Goal: Find contact information: Find contact information

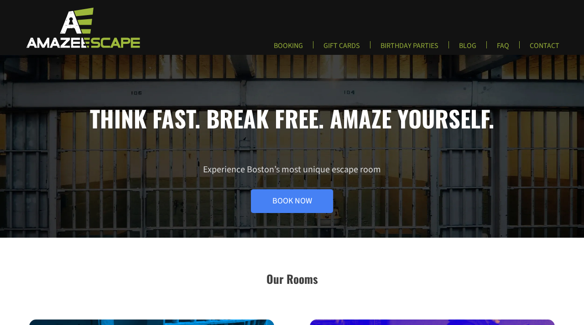
drag, startPoint x: 72, startPoint y: 24, endPoint x: 153, endPoint y: 5, distance: 83.0
click at [0, 0] on header "Primary Menu BOOKING GIFT CARDS BIRTHDAY PARTIES BLOG FAQ CONTACT" at bounding box center [292, 27] width 584 height 55
click at [533, 49] on link "CONTACT" at bounding box center [545, 48] width 44 height 15
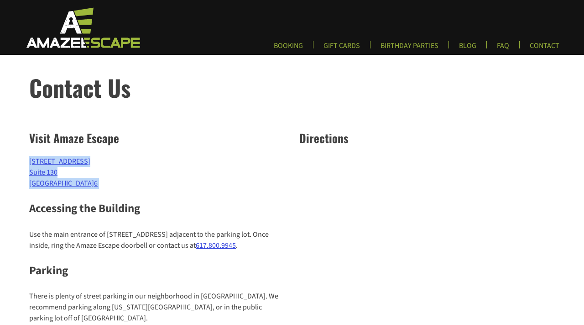
drag, startPoint x: 96, startPoint y: 190, endPoint x: 16, endPoint y: 161, distance: 85.5
click at [16, 161] on div "Visit Amaze Escape 7 Central Street Suite 130 Arlington, MA 0247 6 Accessing th…" at bounding box center [292, 322] width 584 height 404
copy div "7 Central Street Suite 130 Arlington, MA 0247 6"
